Goal: Find specific fact: Find specific fact

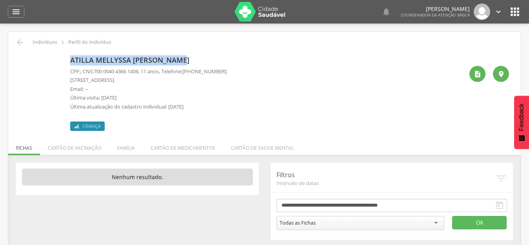
drag, startPoint x: 187, startPoint y: 59, endPoint x: 65, endPoint y: 57, distance: 121.9
click at [65, 57] on div "Atilla Mellyssa Berto Simoes CPF: , CNS: 700 0040 4366 1406 , 11 anos, Telefone…" at bounding box center [264, 92] width 489 height 78
copy div "Atilla Mellyssa [PERSON_NAME]"
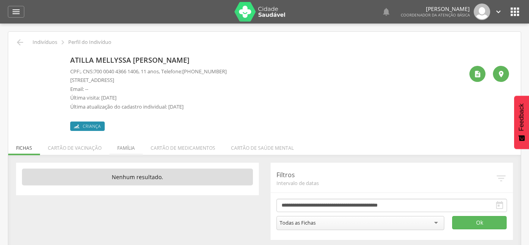
click at [123, 150] on li "Família" at bounding box center [125, 146] width 33 height 18
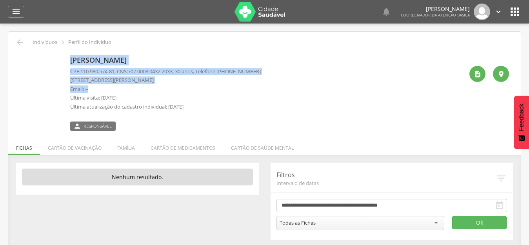
drag, startPoint x: 65, startPoint y: 77, endPoint x: 137, endPoint y: 84, distance: 72.0
click at [137, 84] on div "Maria Iolanda Bezerra da Silva CPF: 110.980.574-81 , CNS: 707 0008 0432 2033 , …" at bounding box center [264, 92] width 489 height 78
click at [146, 90] on p "Email: --" at bounding box center [165, 88] width 190 height 7
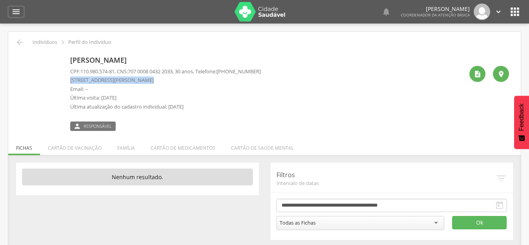
drag, startPoint x: 70, startPoint y: 78, endPoint x: 142, endPoint y: 83, distance: 72.7
click at [142, 83] on div "Maria Iolanda Bezerra da Silva CPF: 110.980.574-81 , CNS: 707 0008 0432 2033 , …" at bounding box center [264, 92] width 489 height 78
copy p "Rua Joaquim Bernardo da Silva"
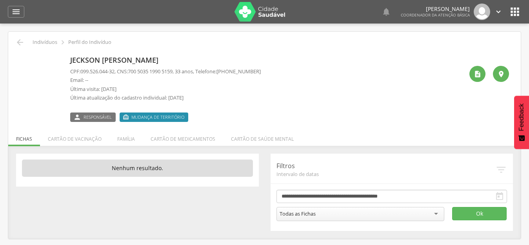
drag, startPoint x: 204, startPoint y: 60, endPoint x: 70, endPoint y: 60, distance: 134.0
click at [70, 60] on p "Jeckson Natalicio de Lima Oliveira" at bounding box center [165, 60] width 190 height 10
copy p "Jeckson Natalicio de Lima Oliveira"
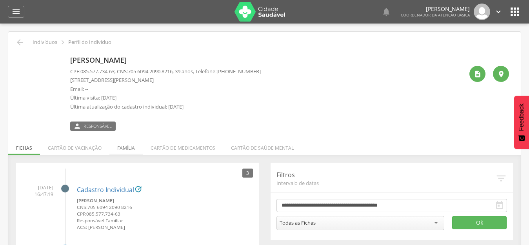
click at [131, 146] on li "Família" at bounding box center [125, 146] width 33 height 18
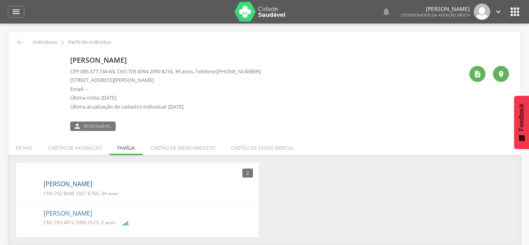
click at [92, 187] on link "Claudia Maria Neves de Almeida" at bounding box center [68, 183] width 49 height 9
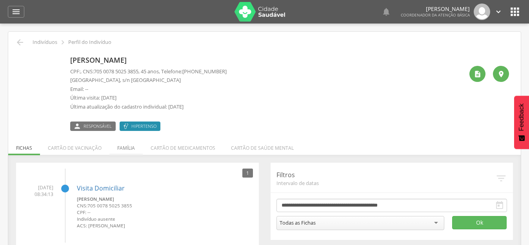
click at [120, 148] on li "Família" at bounding box center [125, 146] width 33 height 18
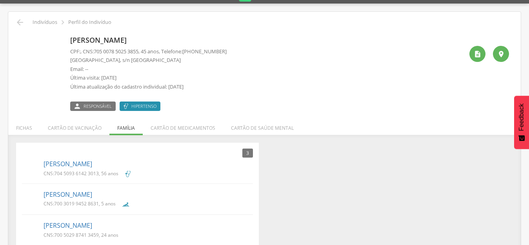
scroll to position [31, 0]
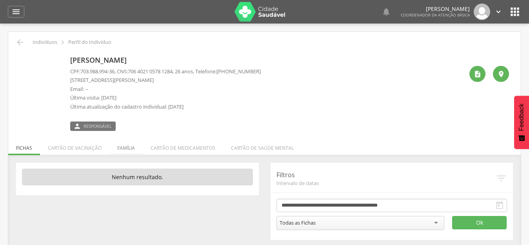
click at [128, 145] on li "Família" at bounding box center [125, 146] width 33 height 18
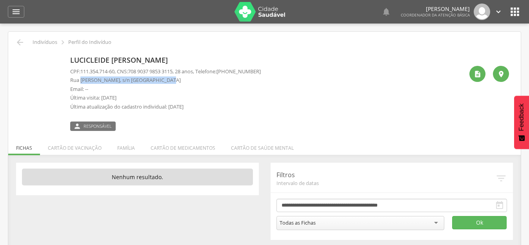
drag, startPoint x: 163, startPoint y: 81, endPoint x: 83, endPoint y: 83, distance: 80.8
click at [83, 83] on p "Rua Maria de Fátima Fernandes da Silva, s/n Casa - Centro" at bounding box center [165, 79] width 190 height 7
copy p "Maria de Fátima Fernandes da Silva"
